Goal: Information Seeking & Learning: Understand process/instructions

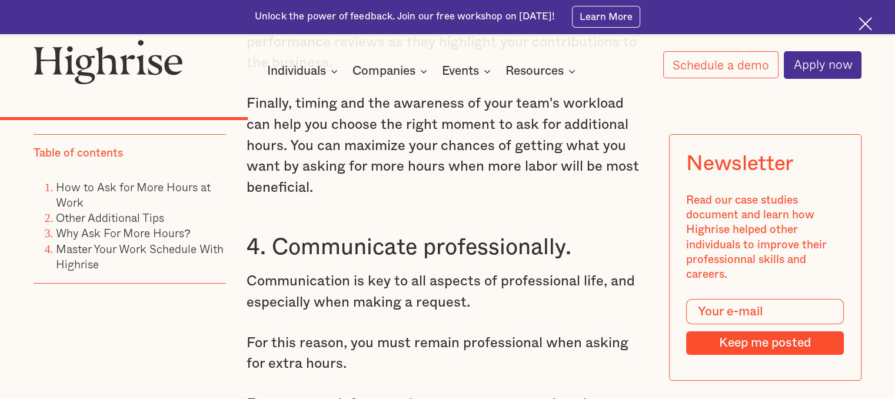
type input "Mantenme informado"
type input "Suscribir"
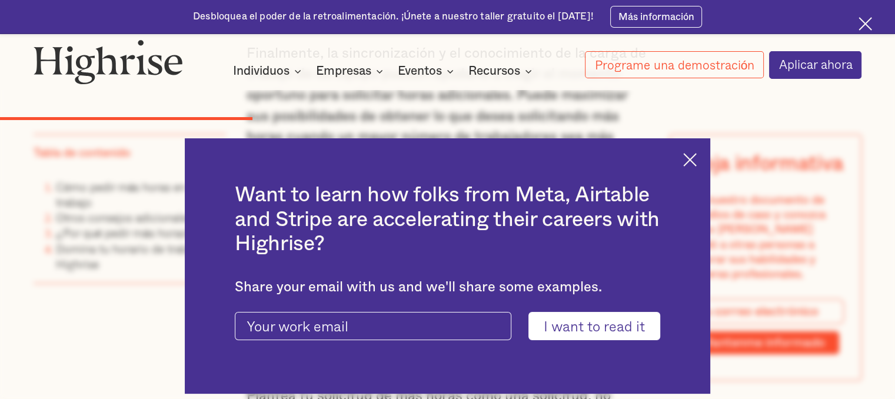
type input "quiero leerlo"
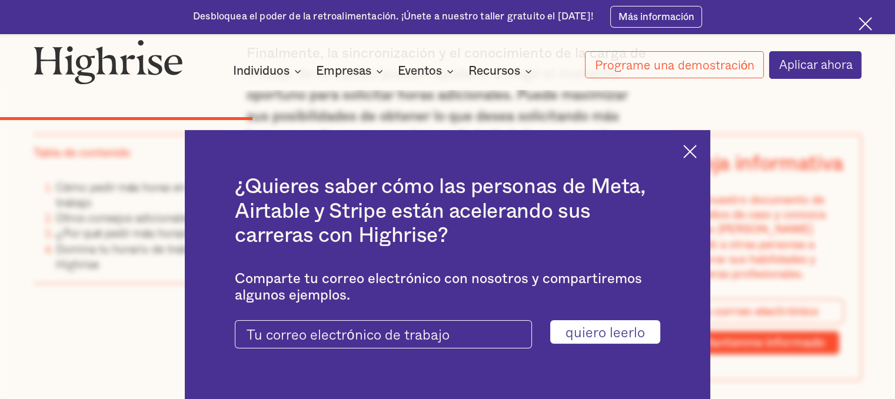
click at [696, 152] on img at bounding box center [690, 152] width 14 height 14
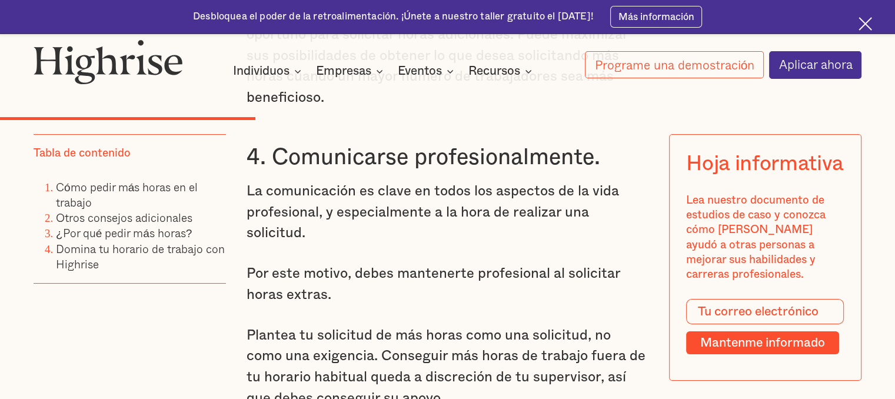
scroll to position [4428, 0]
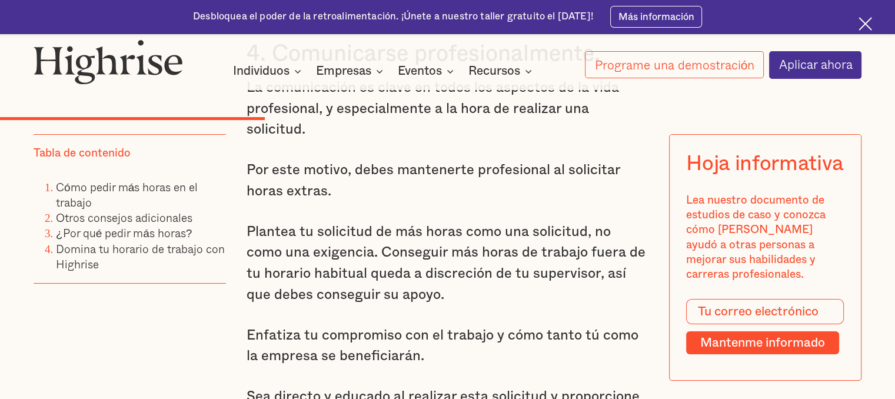
scroll to position [4487, 0]
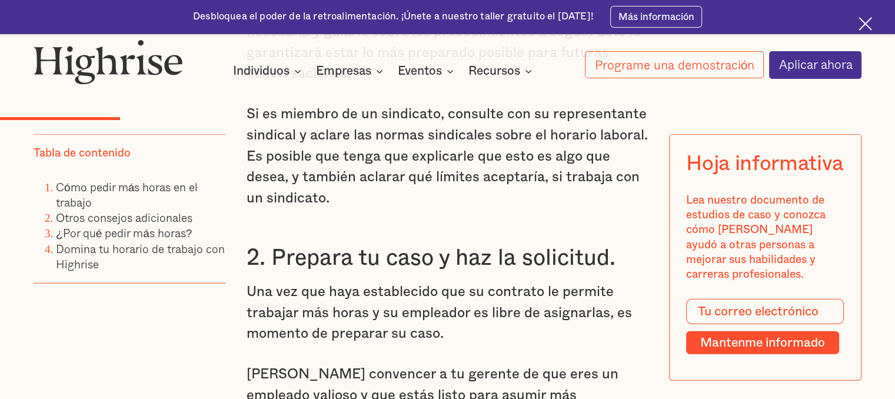
scroll to position [2679, 0]
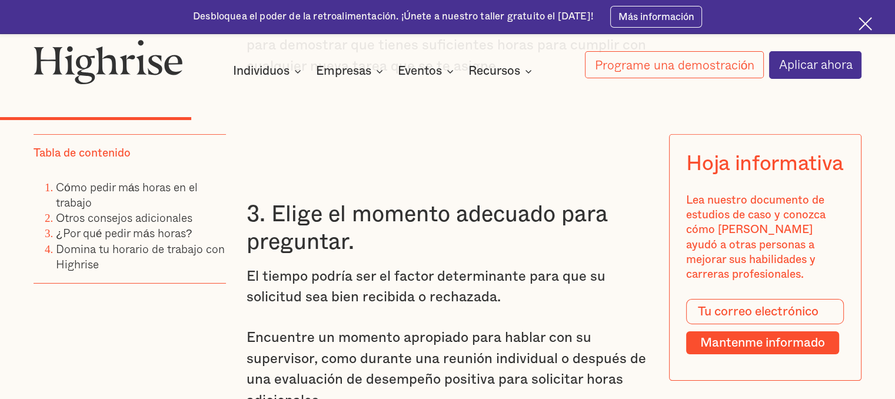
scroll to position [3855, 0]
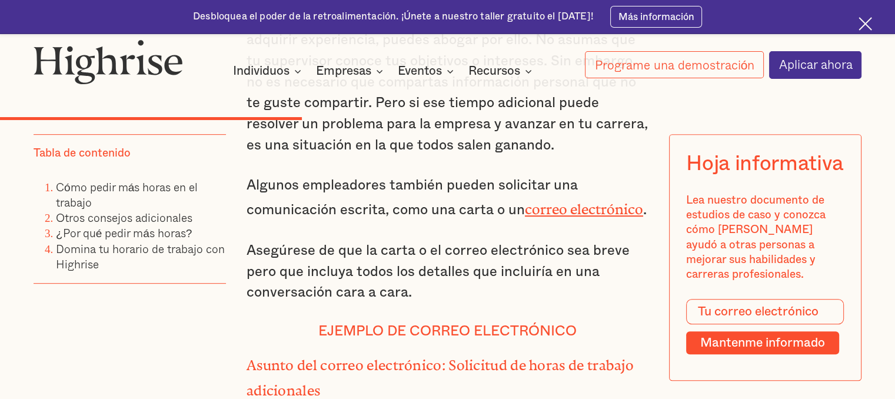
scroll to position [4957, 0]
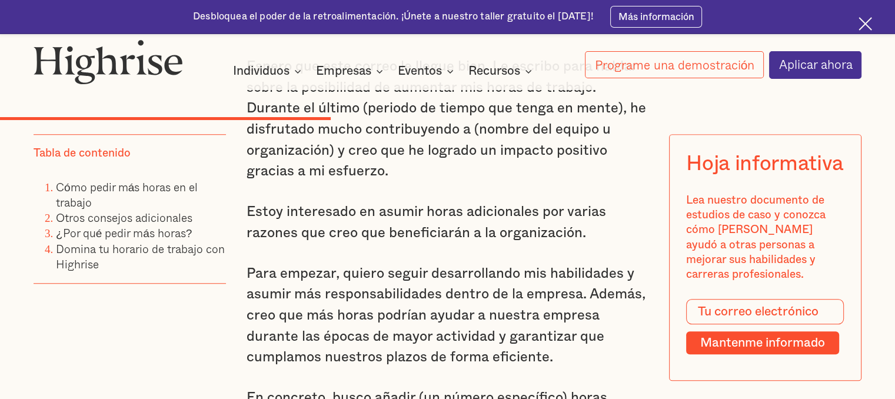
scroll to position [5400, 0]
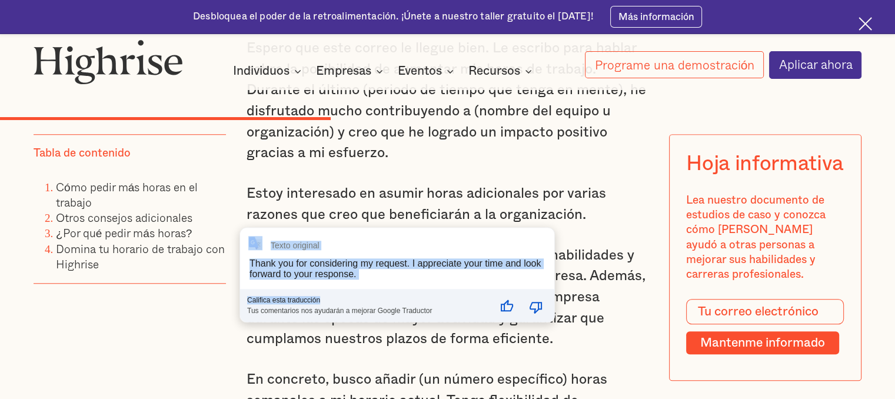
drag, startPoint x: 398, startPoint y: 306, endPoint x: 326, endPoint y: 292, distance: 73.6
